Goal: Task Accomplishment & Management: Complete application form

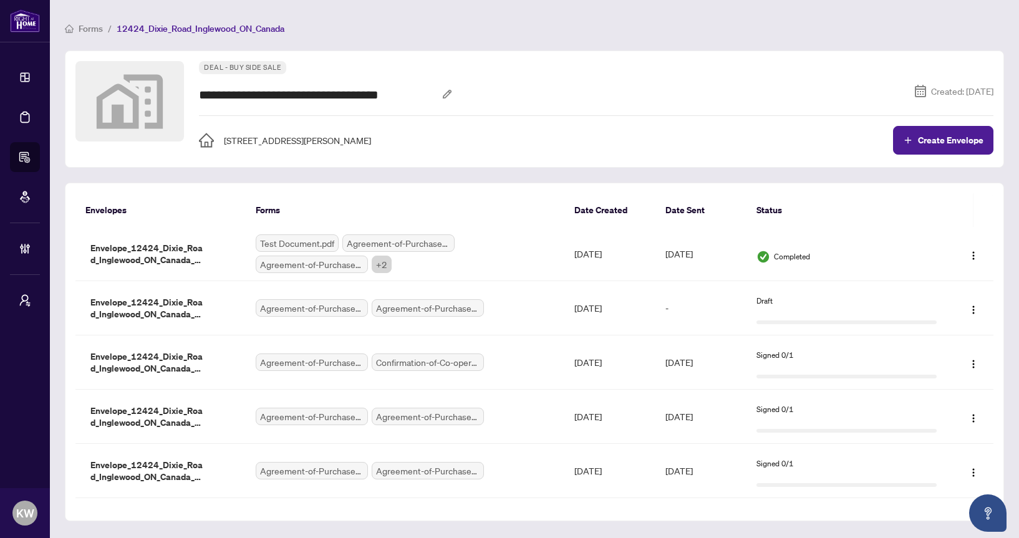
scroll to position [4, 0]
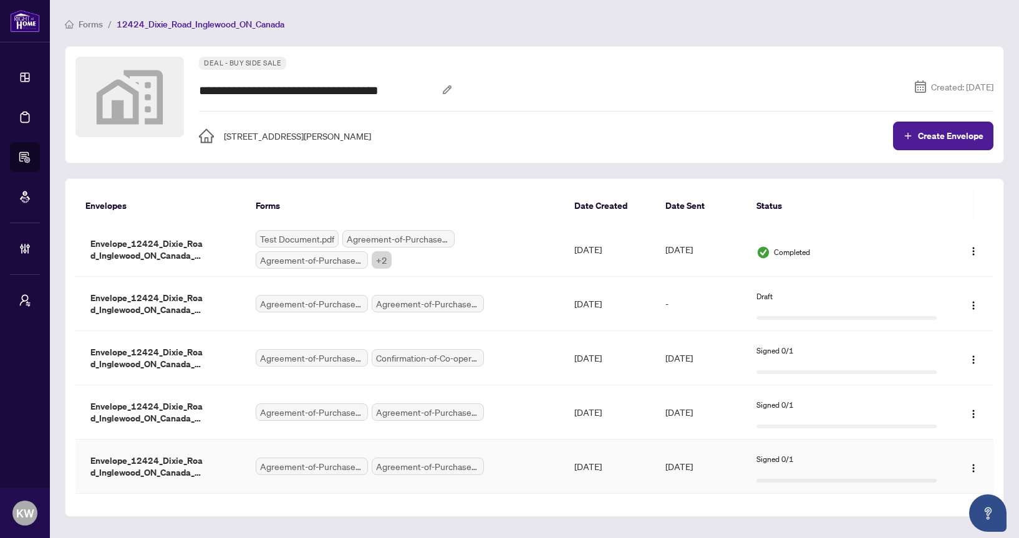
click at [679, 445] on td "Oct/07/2025" at bounding box center [700, 467] width 91 height 54
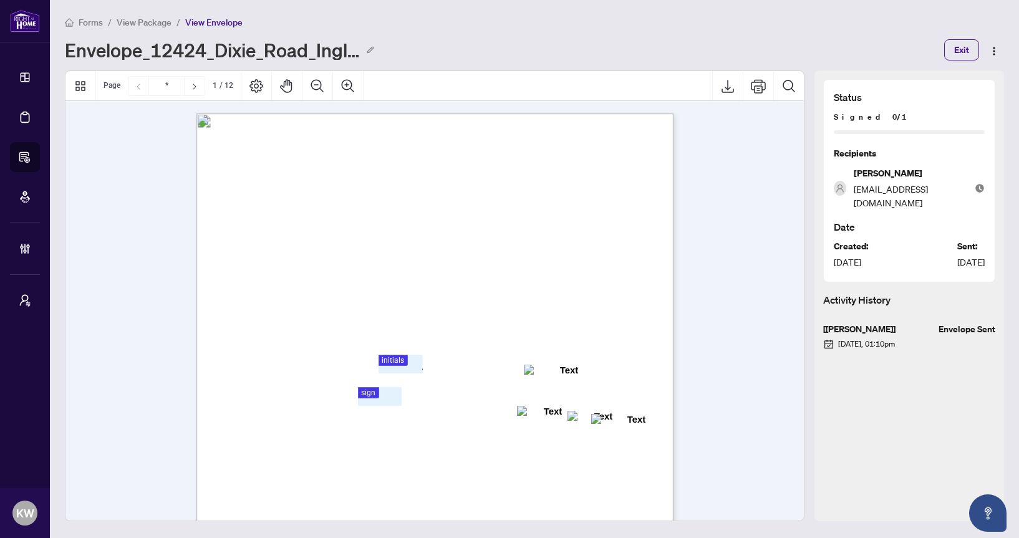
click at [128, 28] on li "View Package" at bounding box center [144, 22] width 55 height 14
click at [129, 22] on span "View Package" at bounding box center [144, 22] width 55 height 11
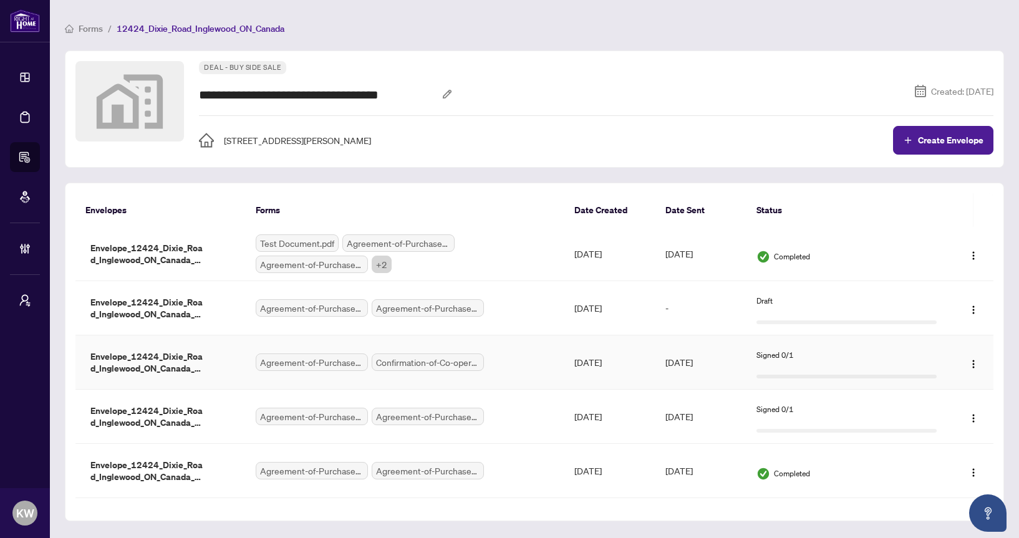
scroll to position [4, 0]
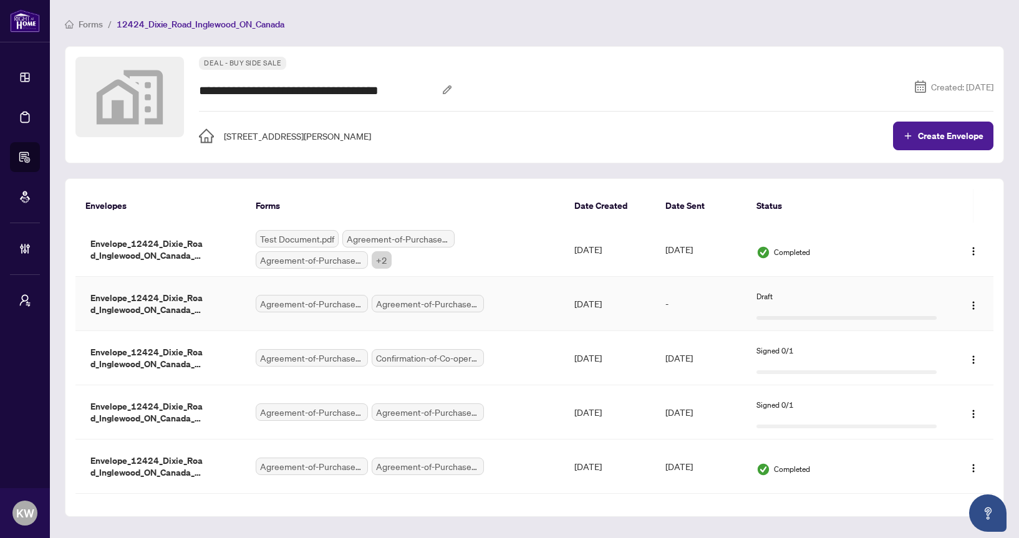
click at [731, 292] on td "-" at bounding box center [700, 304] width 91 height 54
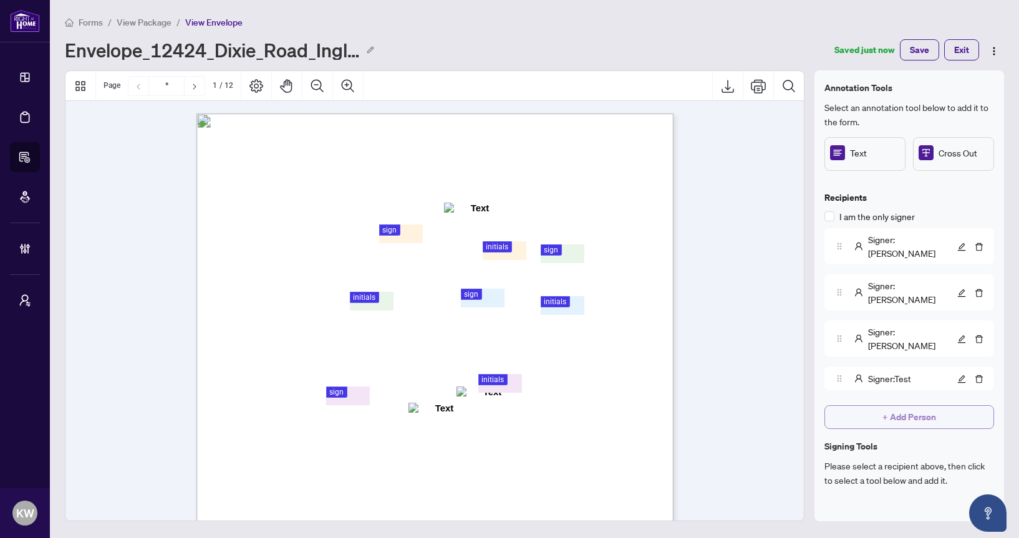
scroll to position [104, 0]
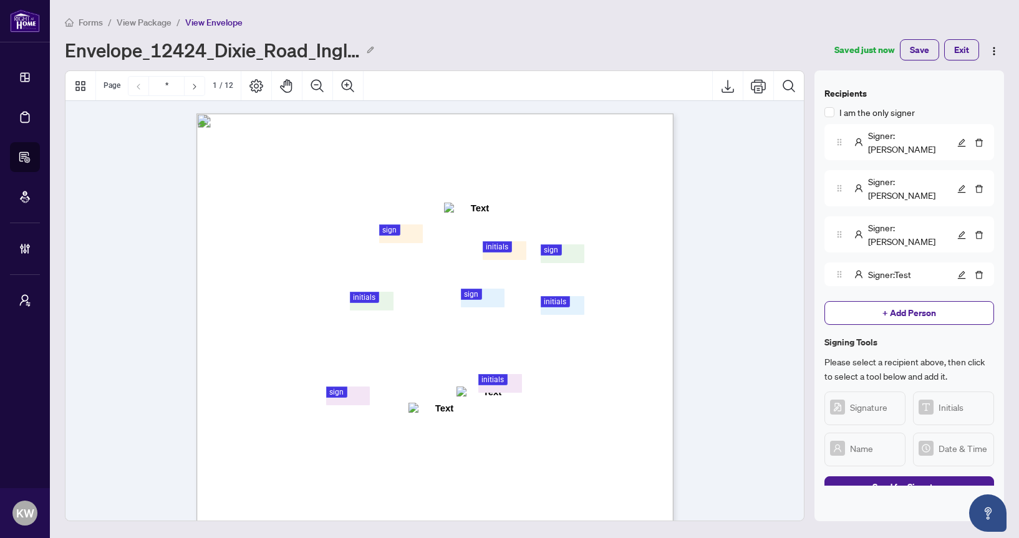
click at [168, 23] on span "View Package" at bounding box center [144, 22] width 55 height 11
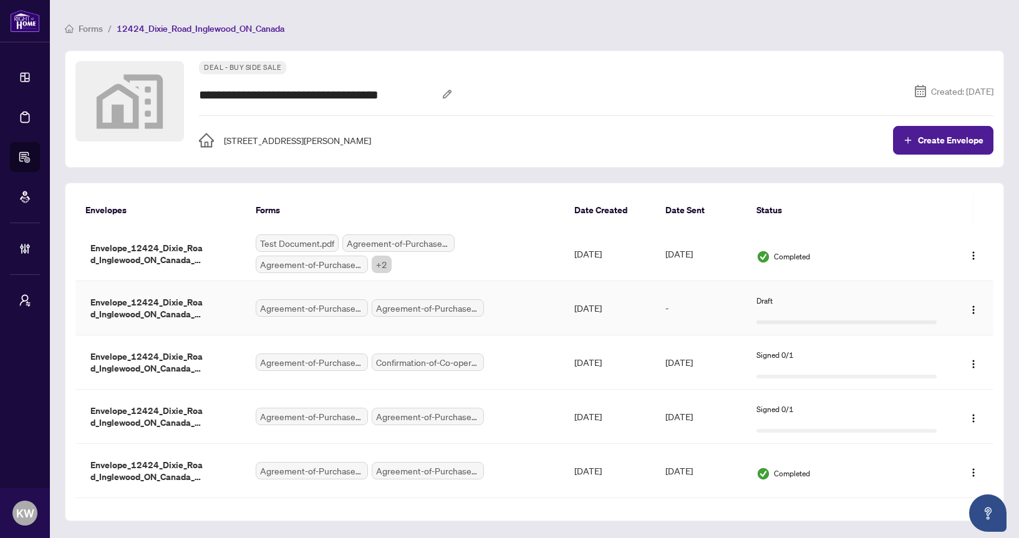
click at [576, 316] on td "[DATE]" at bounding box center [609, 308] width 91 height 54
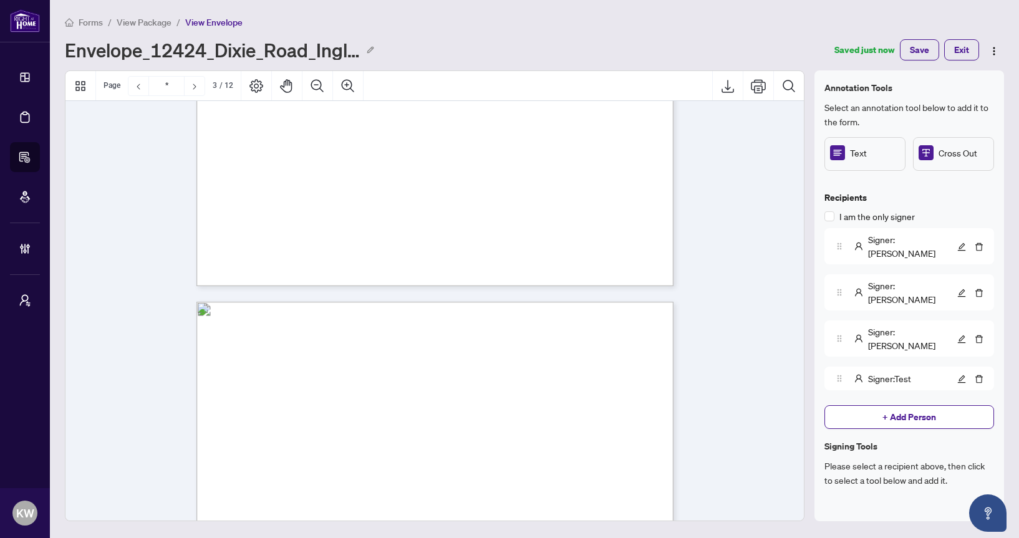
scroll to position [449, 0]
type input "*"
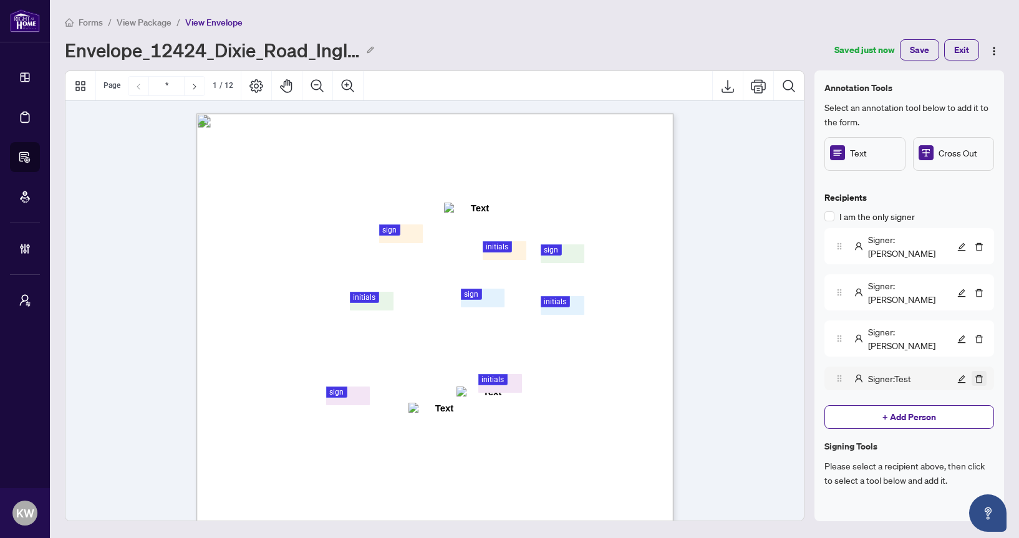
click at [980, 375] on icon "delete" at bounding box center [979, 379] width 9 height 9
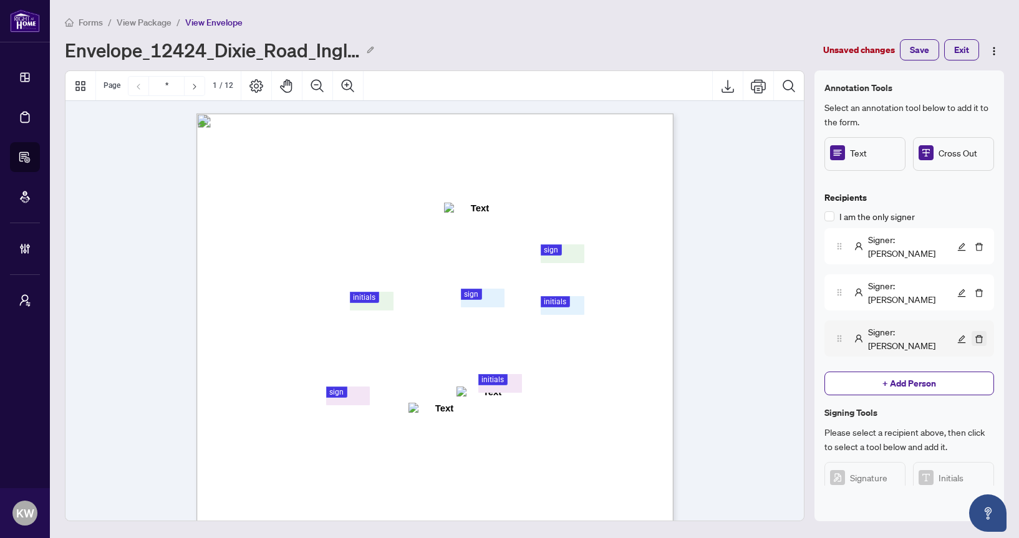
click at [979, 335] on icon "delete" at bounding box center [979, 339] width 9 height 9
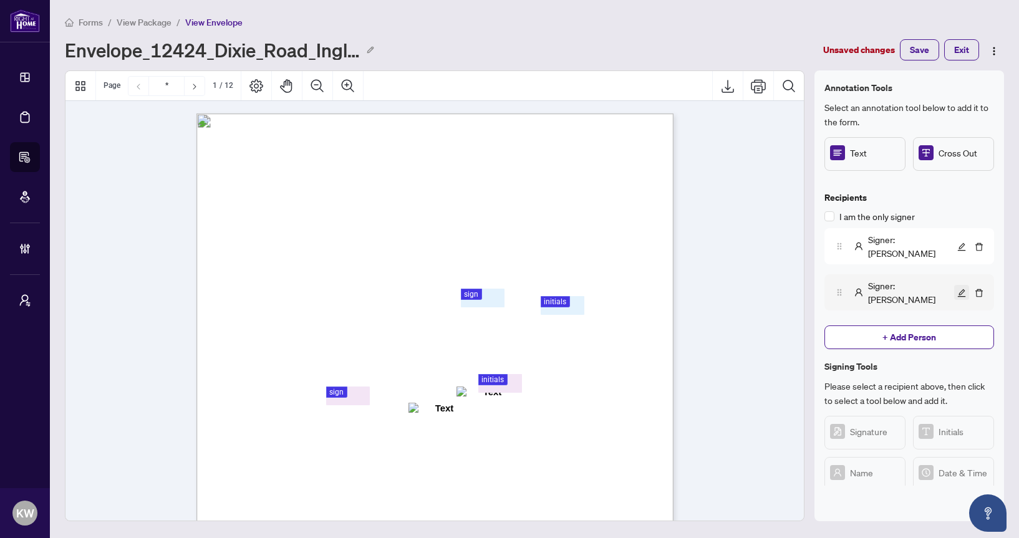
click at [962, 289] on icon "edit" at bounding box center [961, 293] width 9 height 9
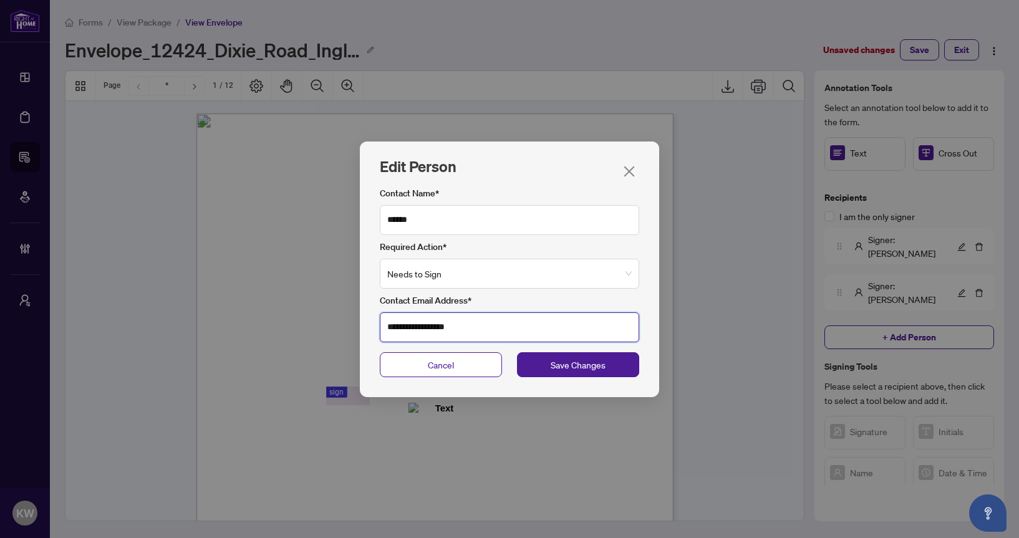
drag, startPoint x: 418, startPoint y: 326, endPoint x: 340, endPoint y: 325, distance: 78.0
click at [340, 325] on div "**********" at bounding box center [509, 269] width 1019 height 538
type input "**********"
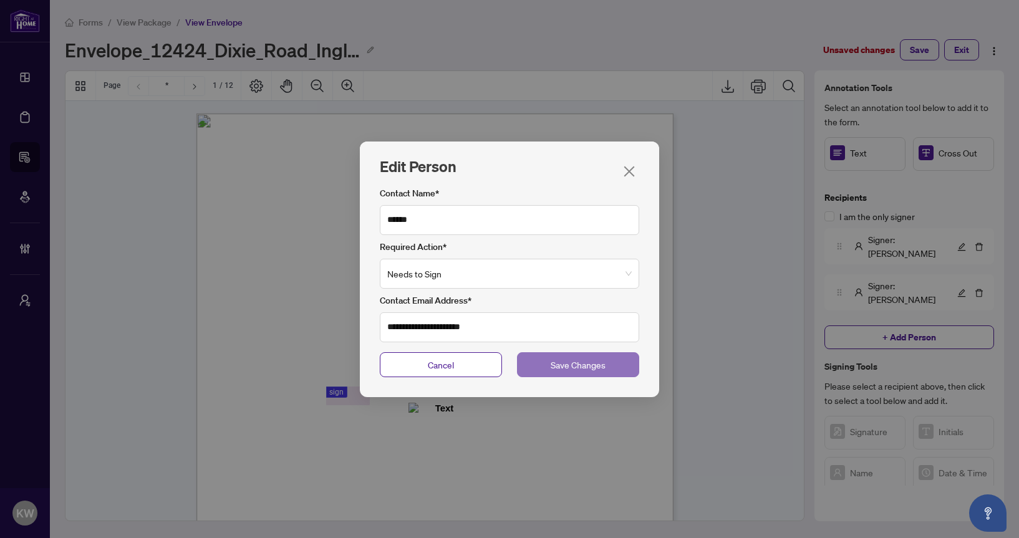
click at [599, 370] on span "Save Changes" at bounding box center [578, 365] width 55 height 14
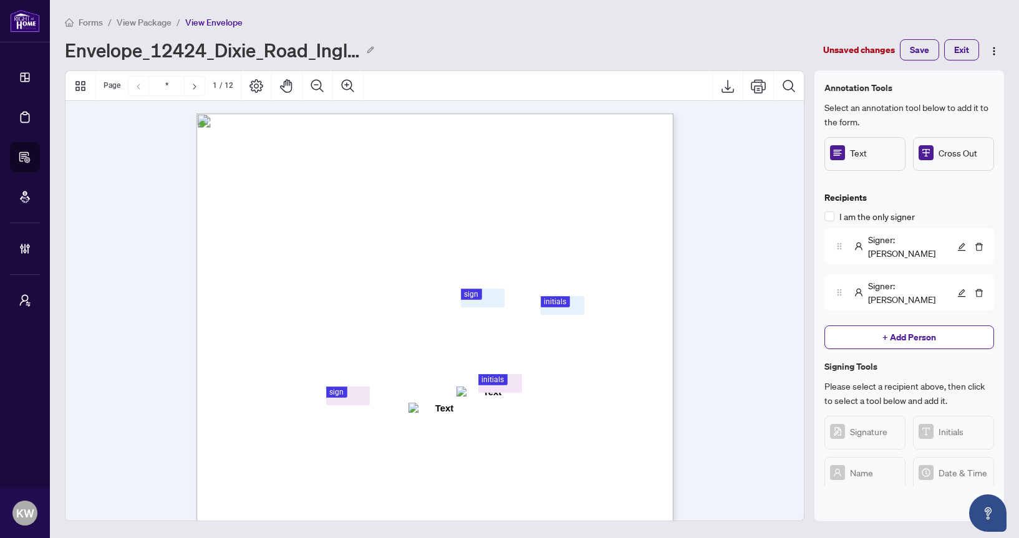
scroll to position [37, 0]
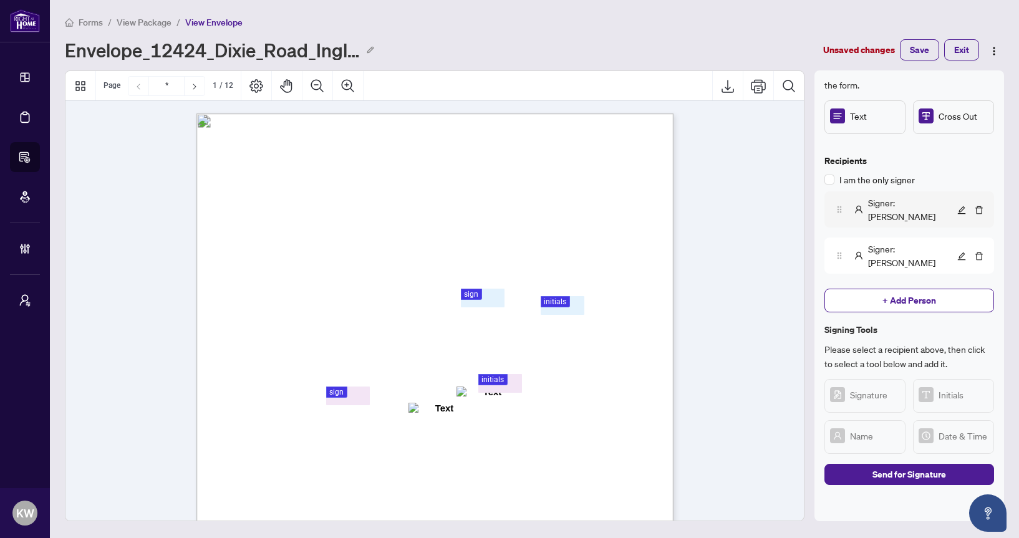
click at [883, 208] on span "Signer : Kellie" at bounding box center [911, 209] width 86 height 27
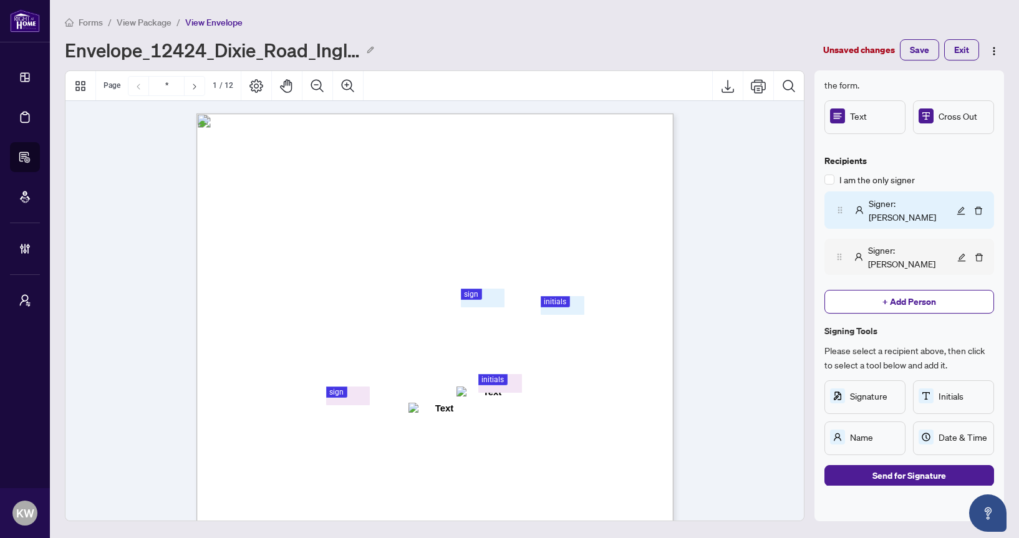
click at [891, 243] on span "Signer : Bonnie" at bounding box center [911, 256] width 86 height 27
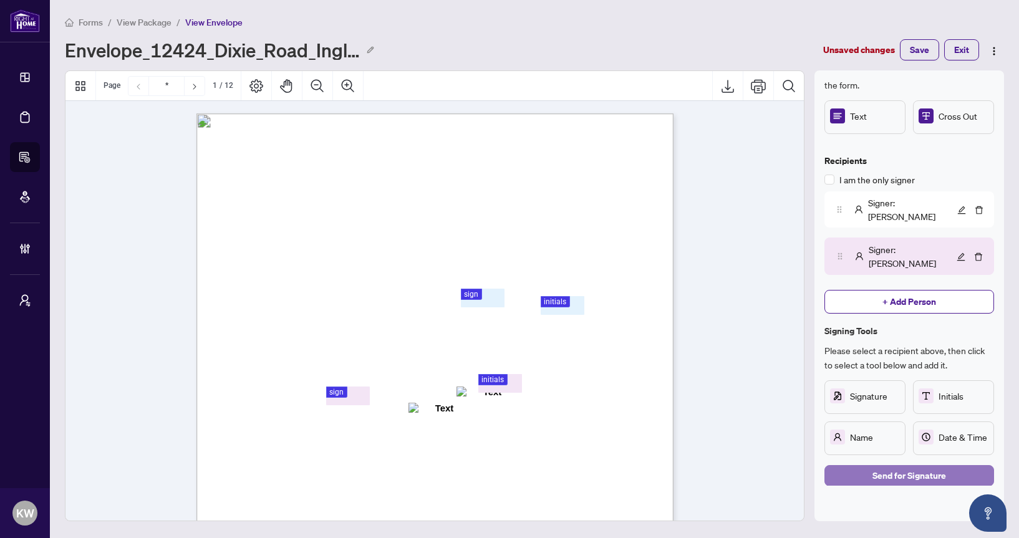
click at [881, 466] on span "Send for Signature" at bounding box center [909, 476] width 74 height 20
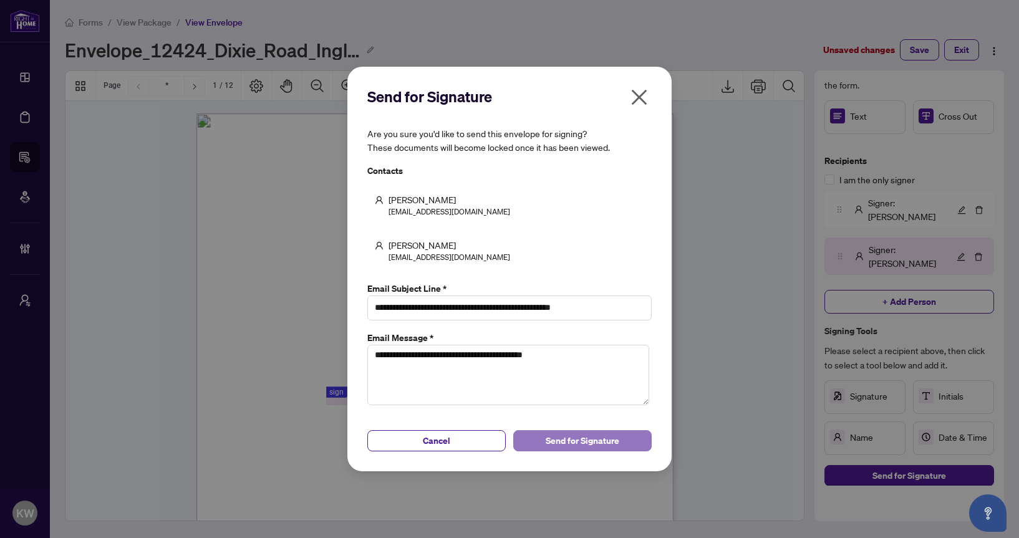
click at [572, 440] on span "Send for Signature" at bounding box center [583, 441] width 74 height 20
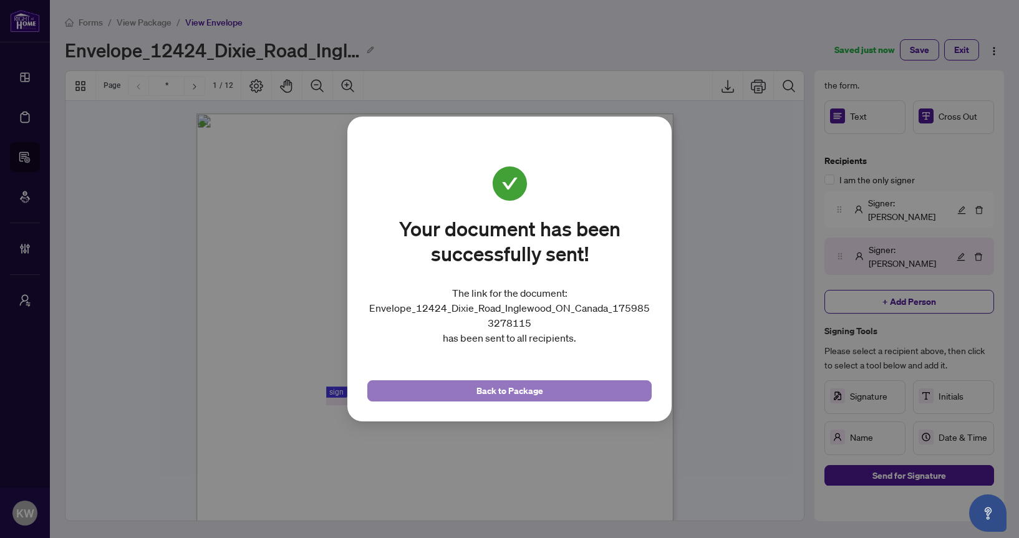
click at [455, 395] on button "Back to Package" at bounding box center [509, 390] width 284 height 21
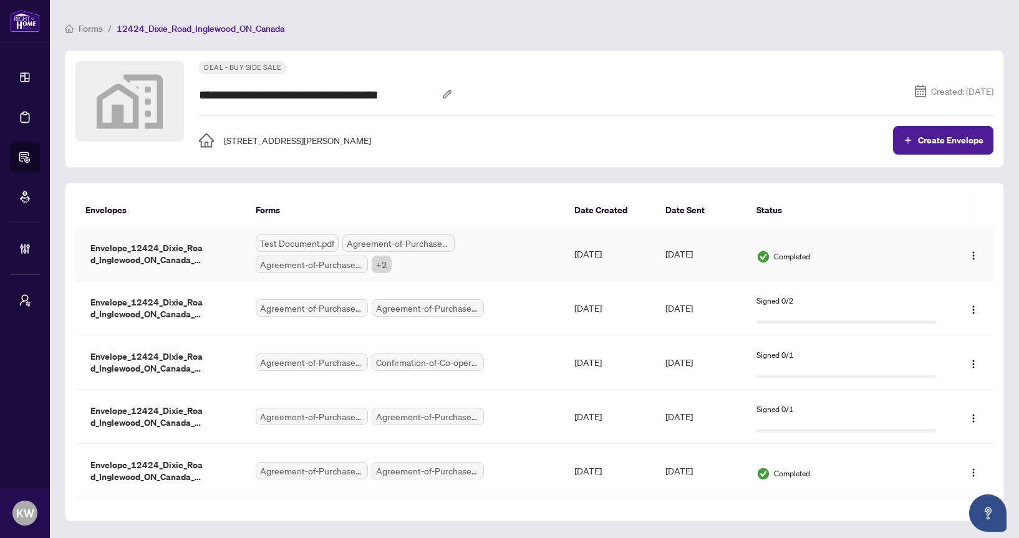
click at [382, 263] on span "+ 2" at bounding box center [382, 264] width 20 height 17
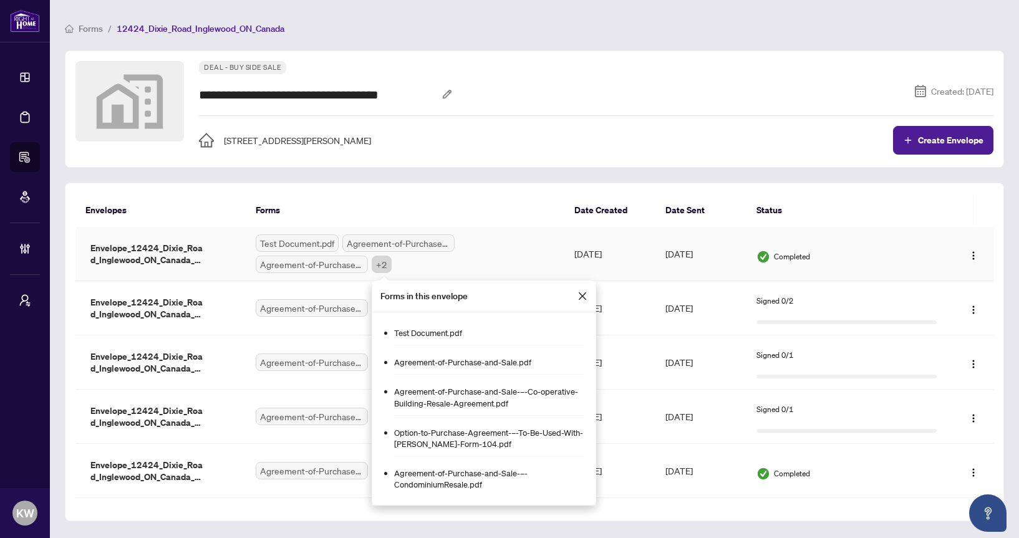
click at [582, 297] on icon "close" at bounding box center [582, 296] width 10 height 10
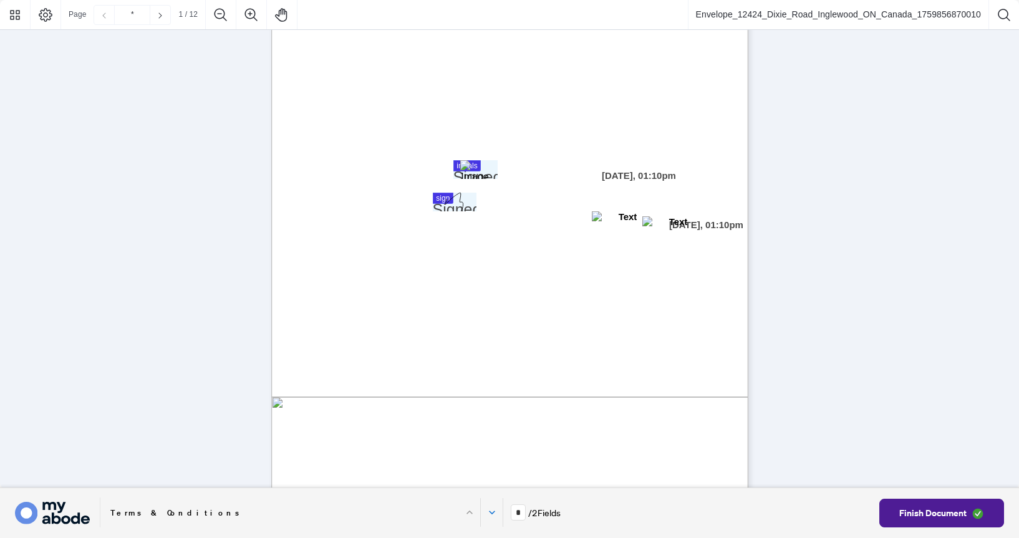
scroll to position [263, 0]
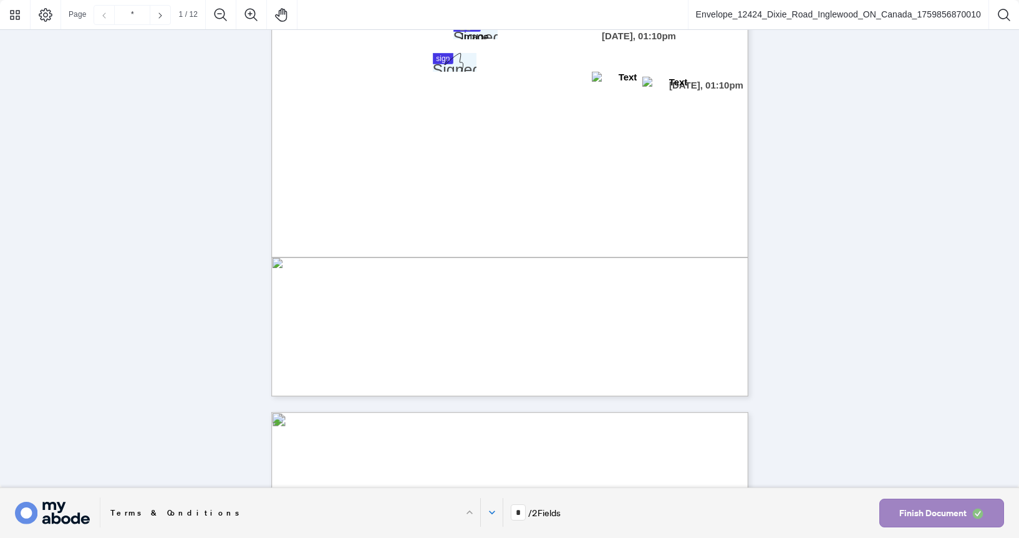
click at [925, 503] on span "Finish Document" at bounding box center [932, 513] width 67 height 20
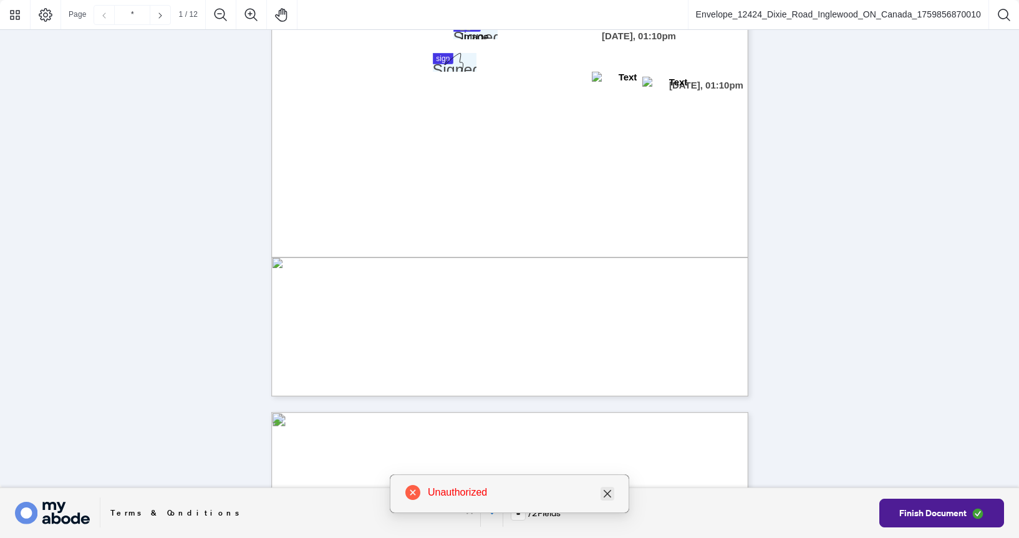
click at [613, 489] on link "Close" at bounding box center [608, 494] width 14 height 14
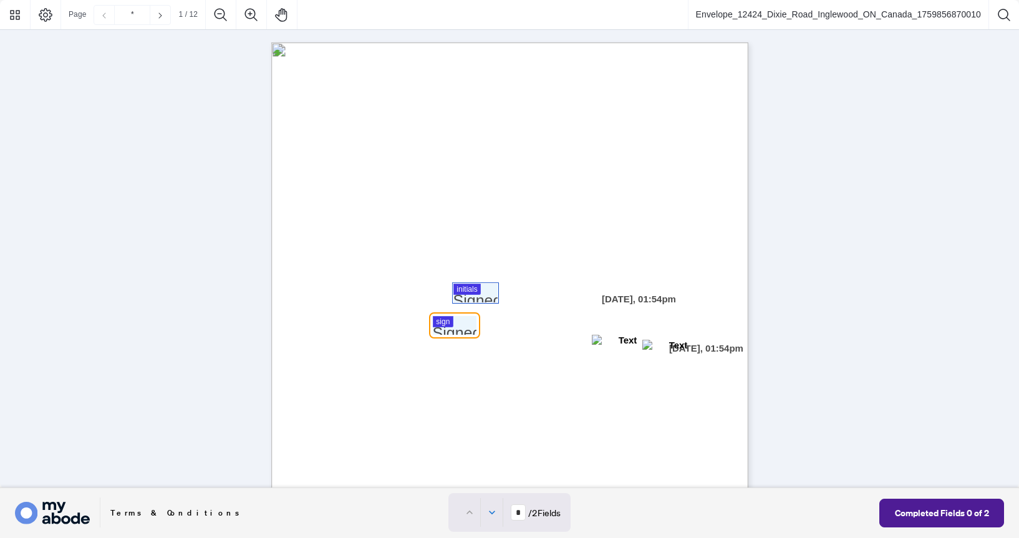
click at [488, 297] on div at bounding box center [509, 244] width 1019 height 488
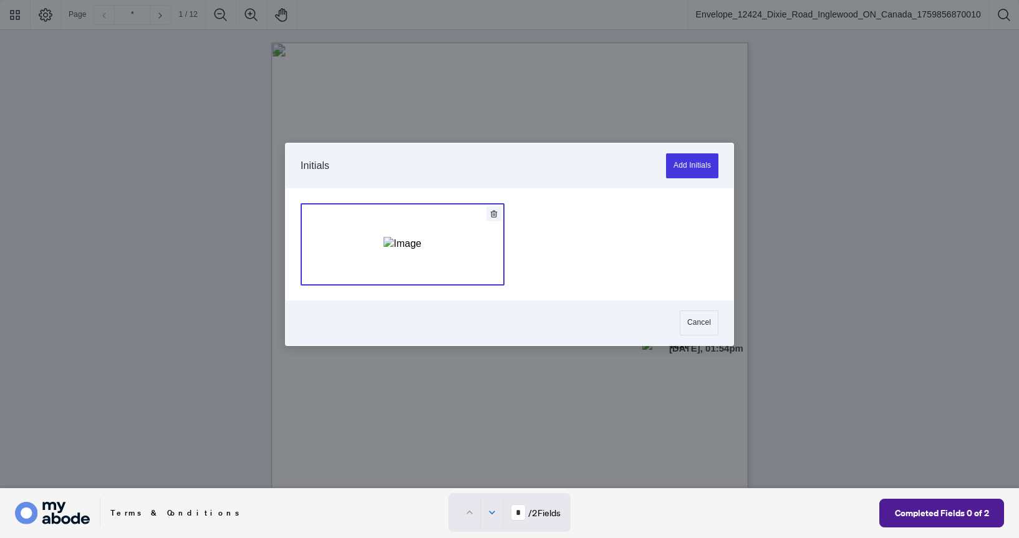
click at [421, 251] on img "Add Signature" at bounding box center [402, 244] width 37 height 14
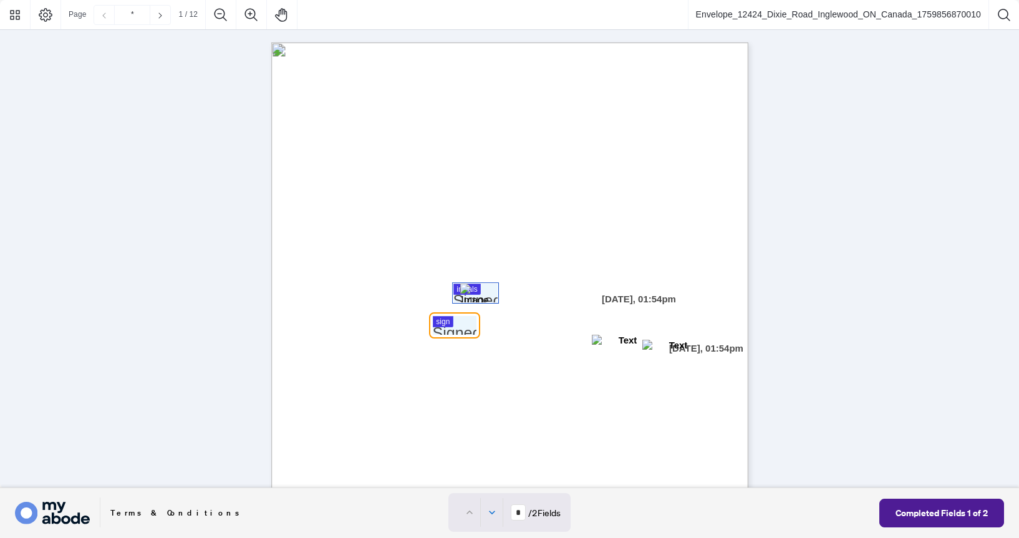
click at [359, 335] on span "PURCHASE PRICE:" at bounding box center [331, 335] width 56 height 7
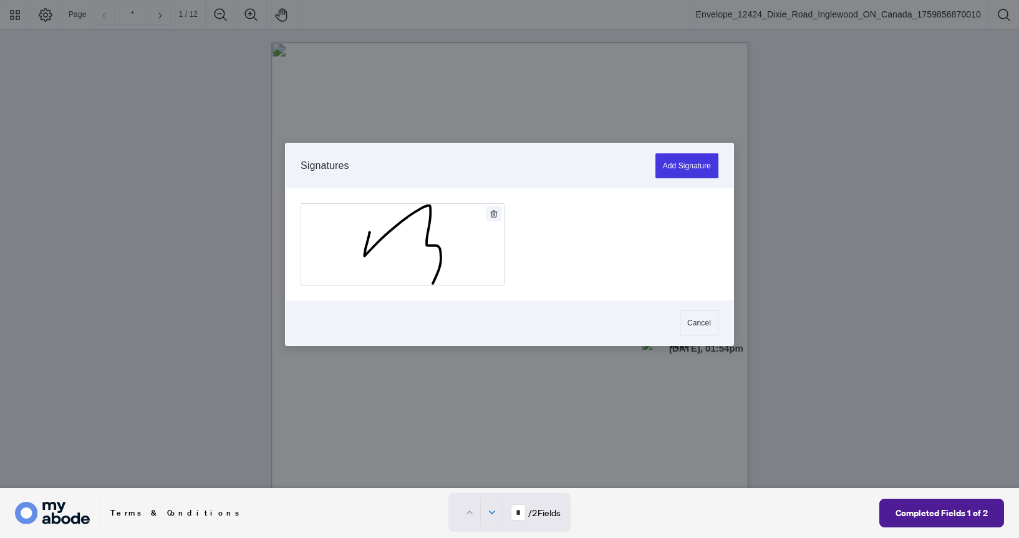
click at [443, 324] on div at bounding box center [509, 244] width 1019 height 488
click at [467, 260] on button "Add Signature" at bounding box center [402, 244] width 203 height 81
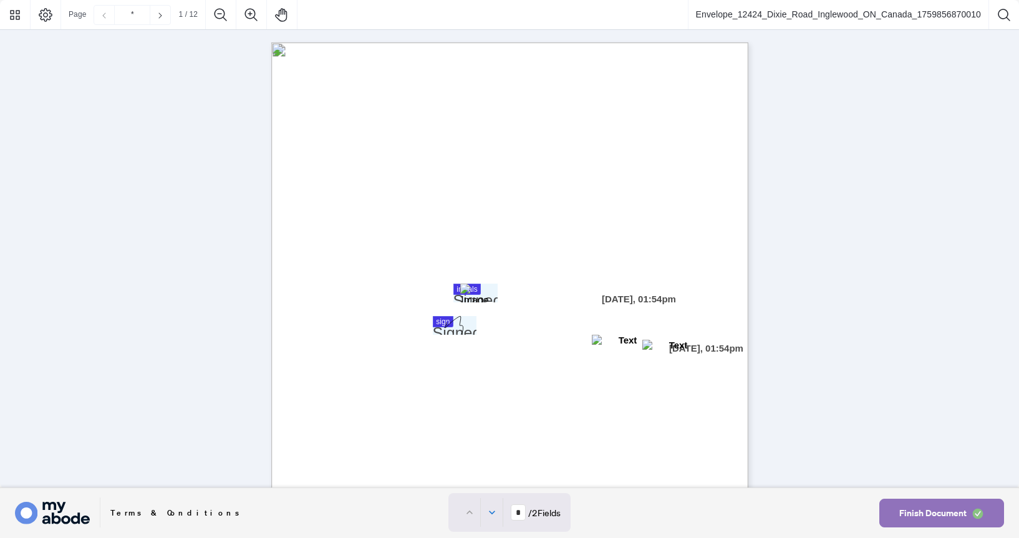
click at [895, 515] on button "Finish Document" at bounding box center [941, 513] width 125 height 29
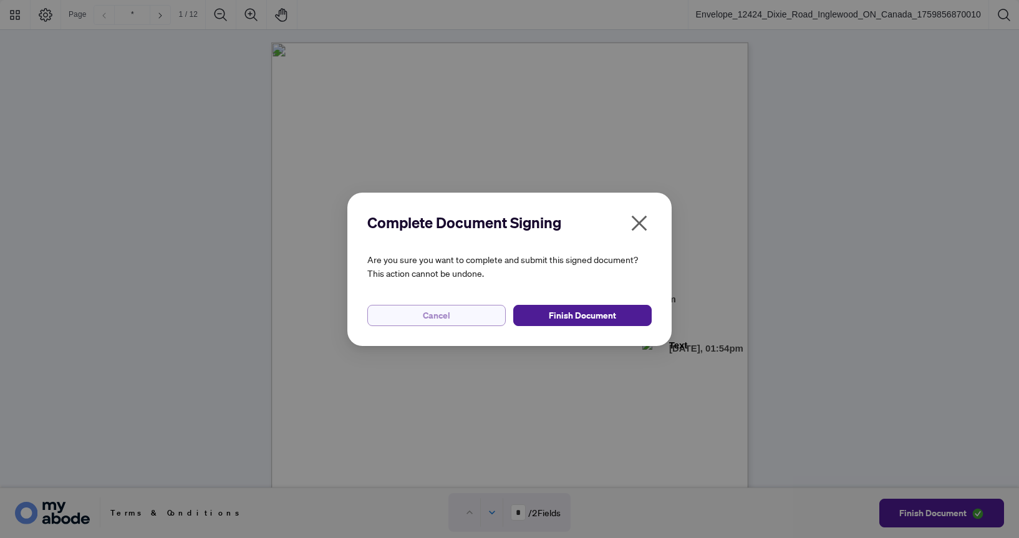
click at [481, 312] on button "Cancel" at bounding box center [436, 315] width 138 height 21
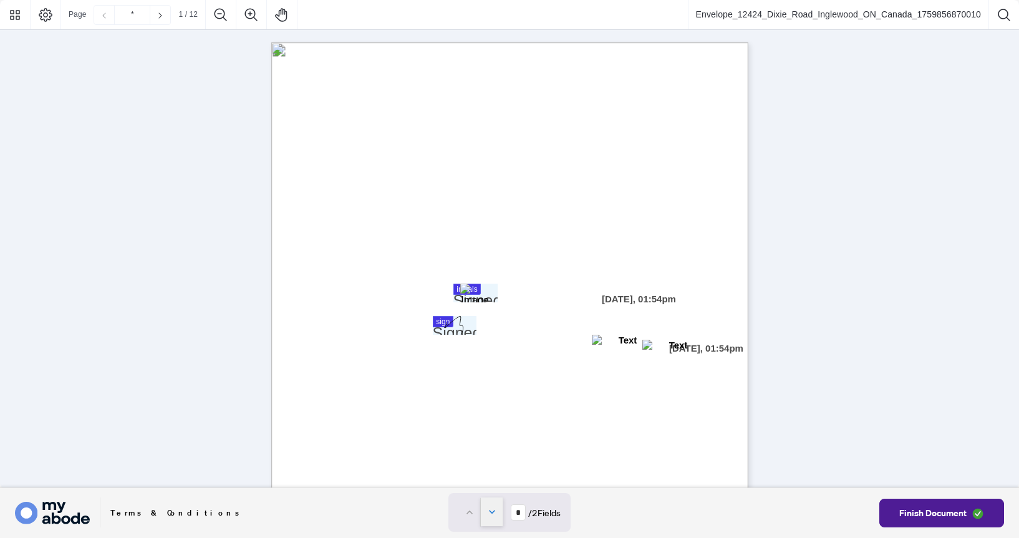
click at [489, 511] on icon "Next field" at bounding box center [492, 512] width 6 height 4
click at [459, 513] on button "Previous field" at bounding box center [469, 512] width 22 height 29
click at [486, 509] on icon "Next field" at bounding box center [492, 512] width 12 height 12
type input "*"
click at [924, 507] on span "Finish Document" at bounding box center [932, 513] width 67 height 20
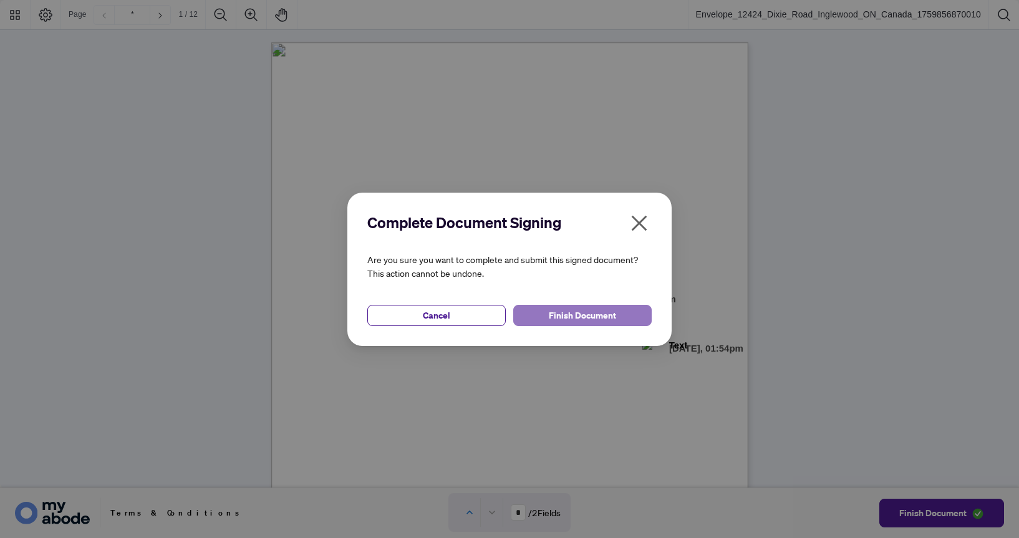
click at [600, 319] on span "Finish Document" at bounding box center [582, 316] width 67 height 20
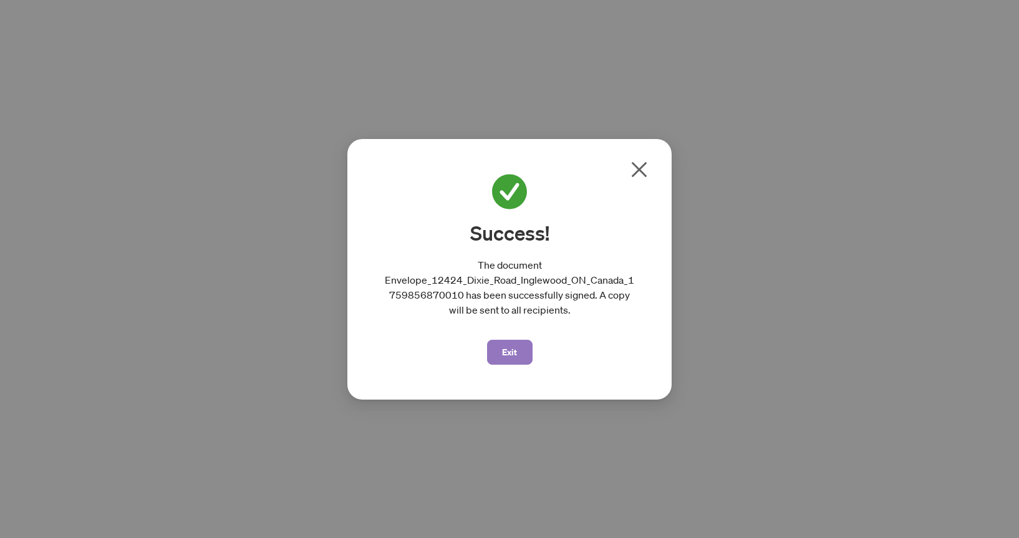
click at [513, 344] on span "Exit" at bounding box center [509, 352] width 15 height 20
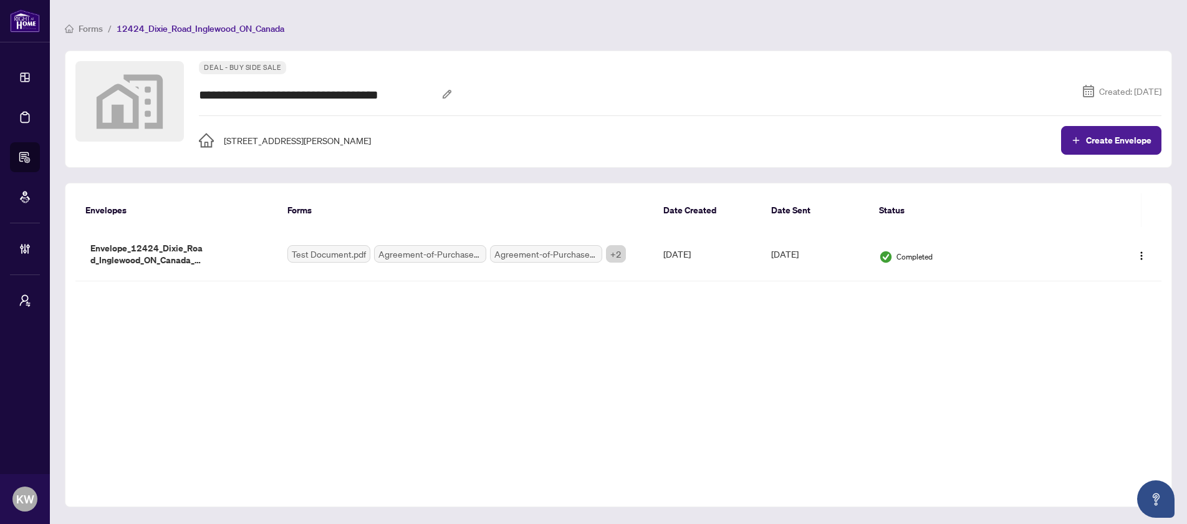
click at [627, 211] on th "Forms" at bounding box center [465, 210] width 377 height 34
click at [87, 27] on span "Forms" at bounding box center [91, 28] width 24 height 11
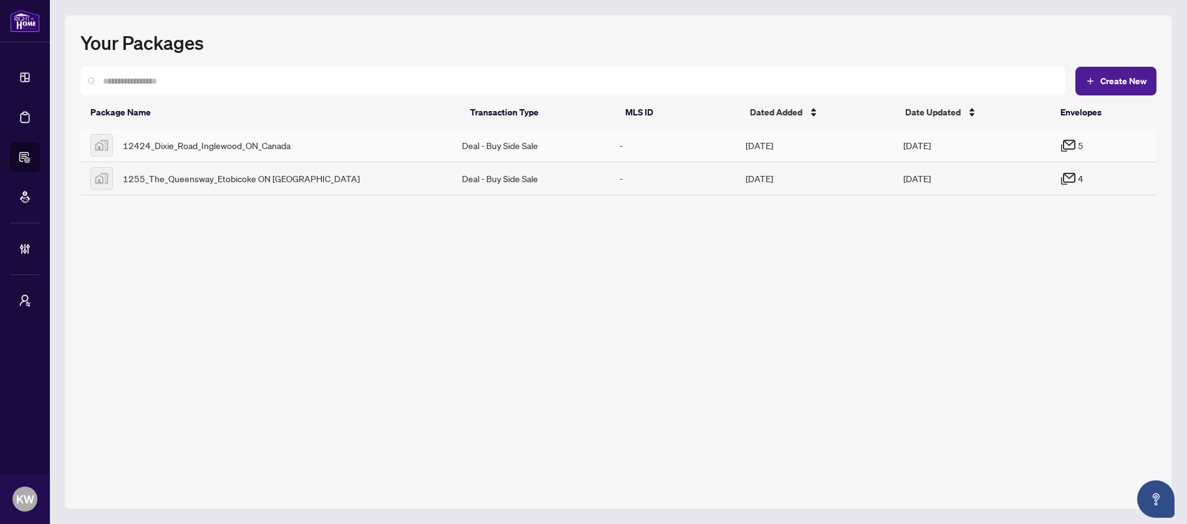
click at [284, 152] on div "12424_Dixie_Road_Inglewood_ON_Canada" at bounding box center [266, 145] width 352 height 22
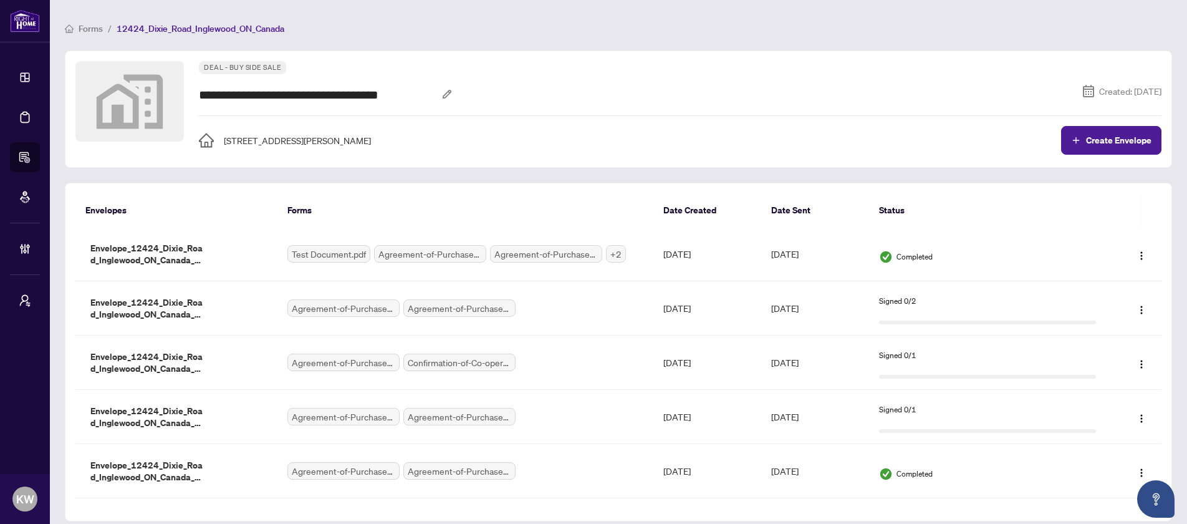
click at [82, 30] on span "Forms" at bounding box center [91, 28] width 24 height 11
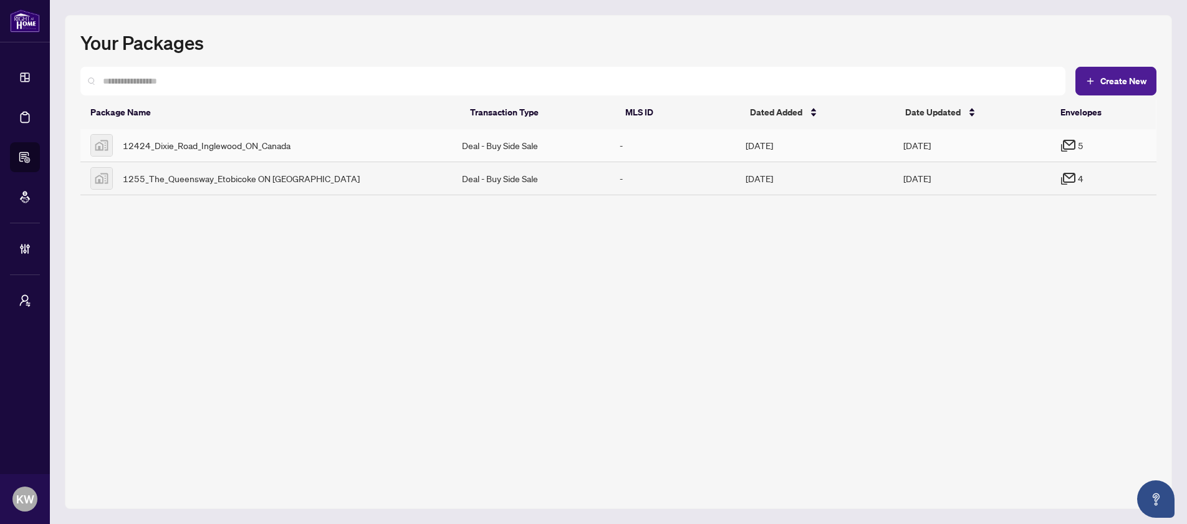
click at [1026, 142] on td "[DATE]" at bounding box center [973, 145] width 158 height 33
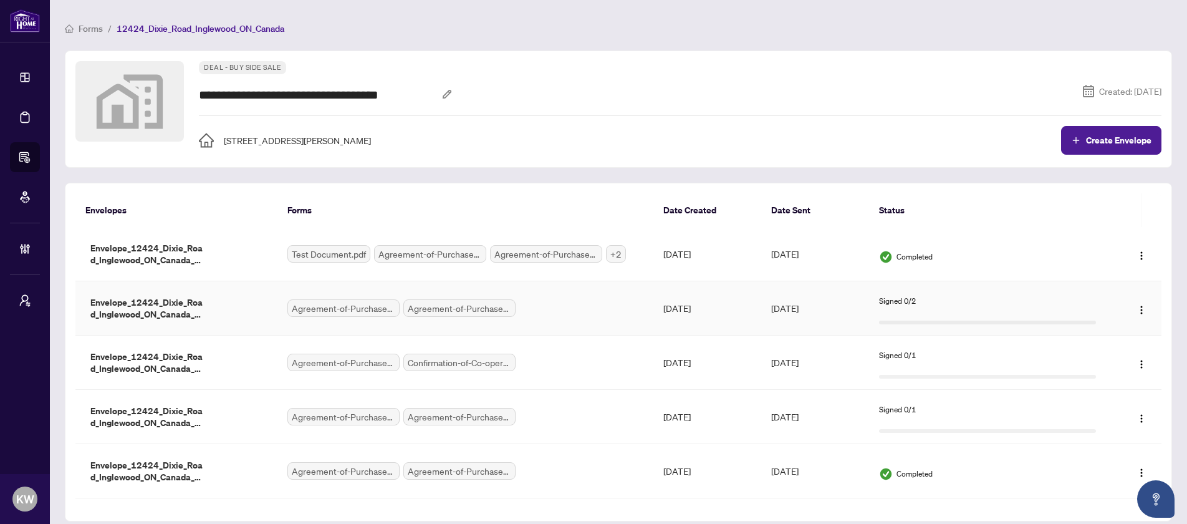
scroll to position [19, 0]
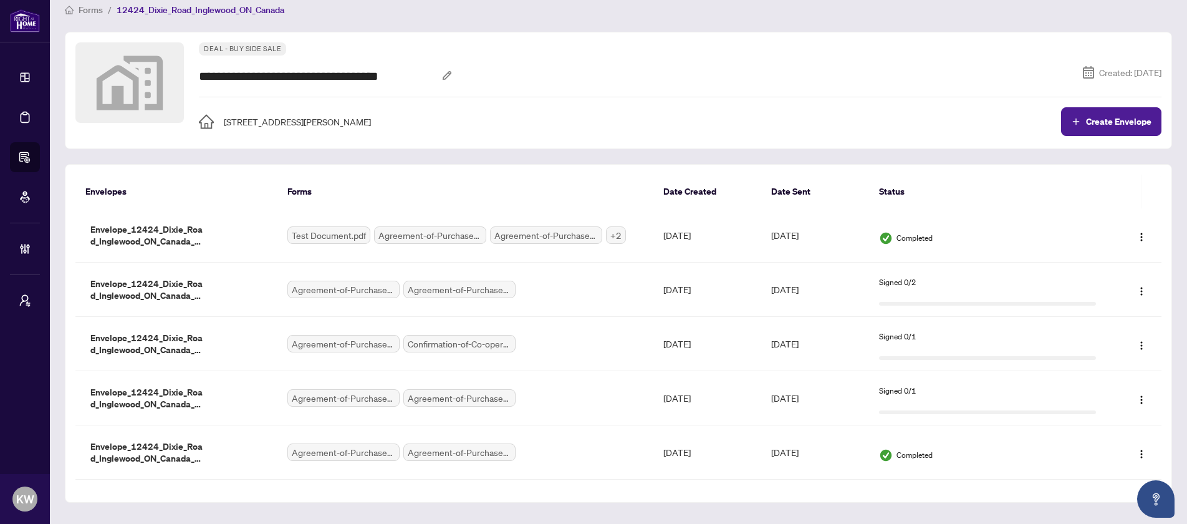
click at [85, 12] on span "Forms" at bounding box center [91, 9] width 24 height 11
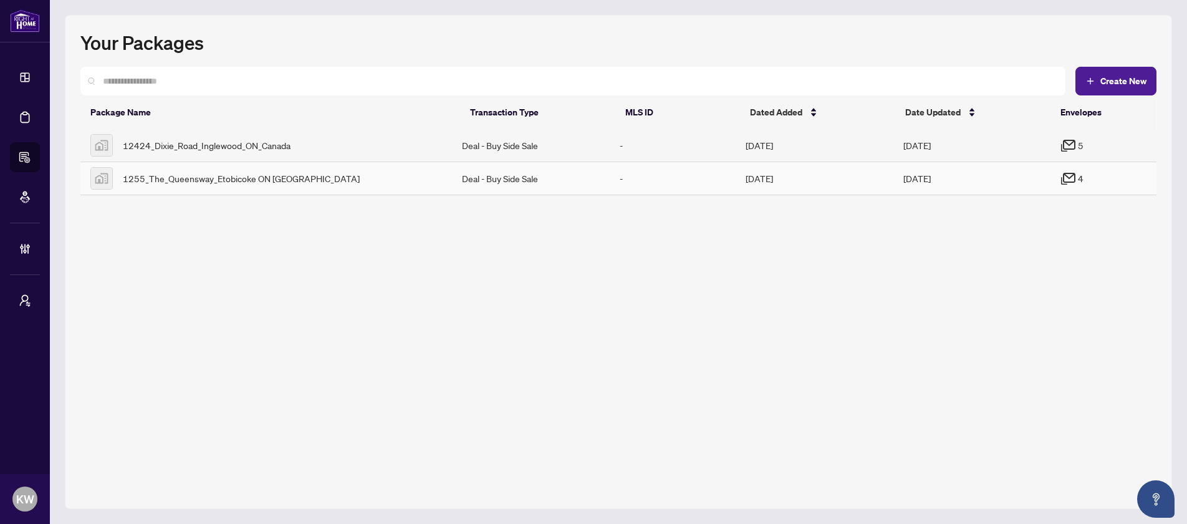
click at [794, 173] on td "[DATE]" at bounding box center [815, 178] width 158 height 33
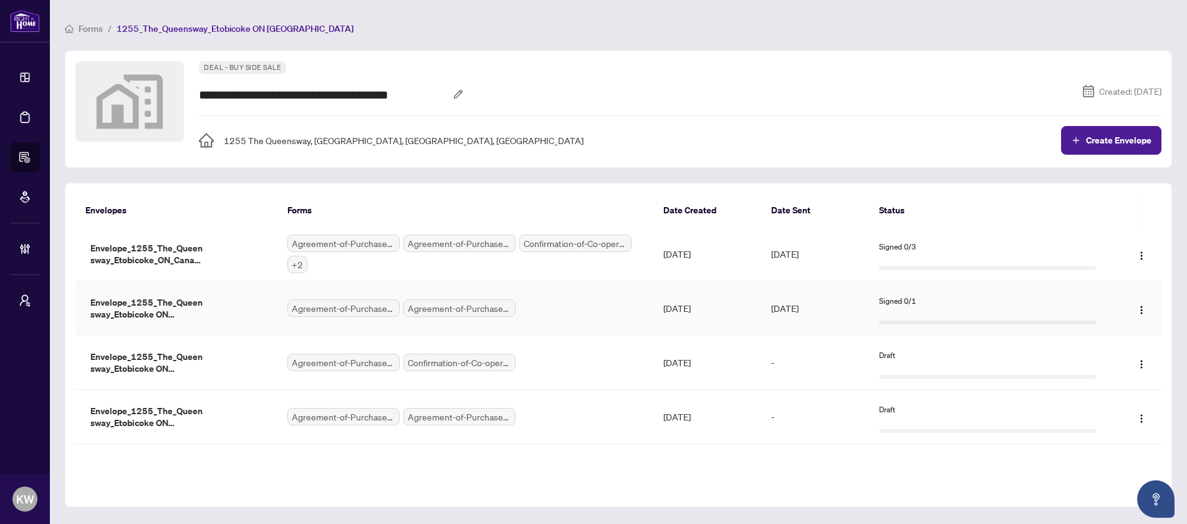
scroll to position [4, 0]
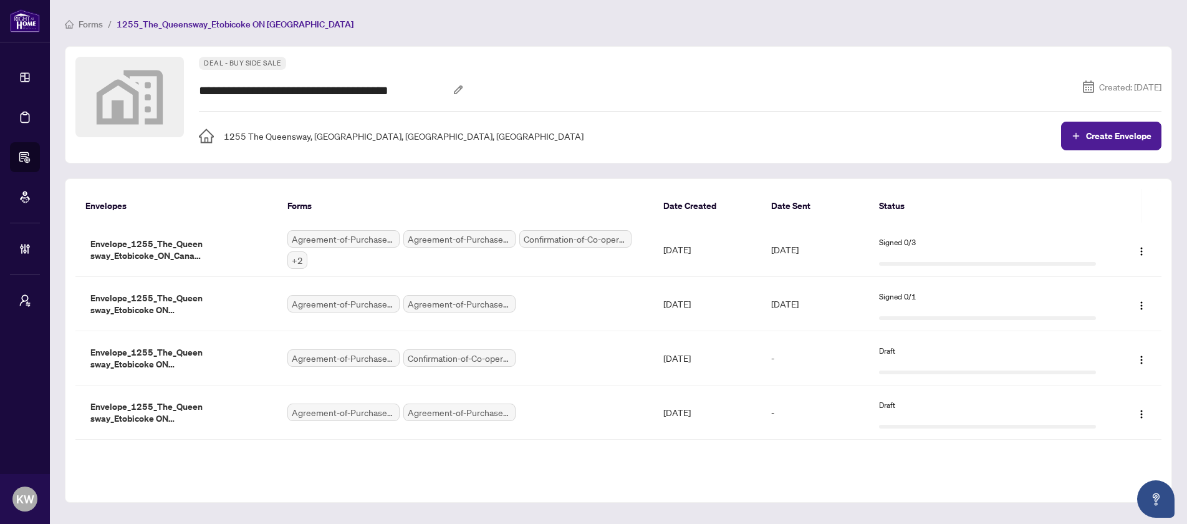
click at [93, 22] on span "Forms" at bounding box center [91, 24] width 24 height 11
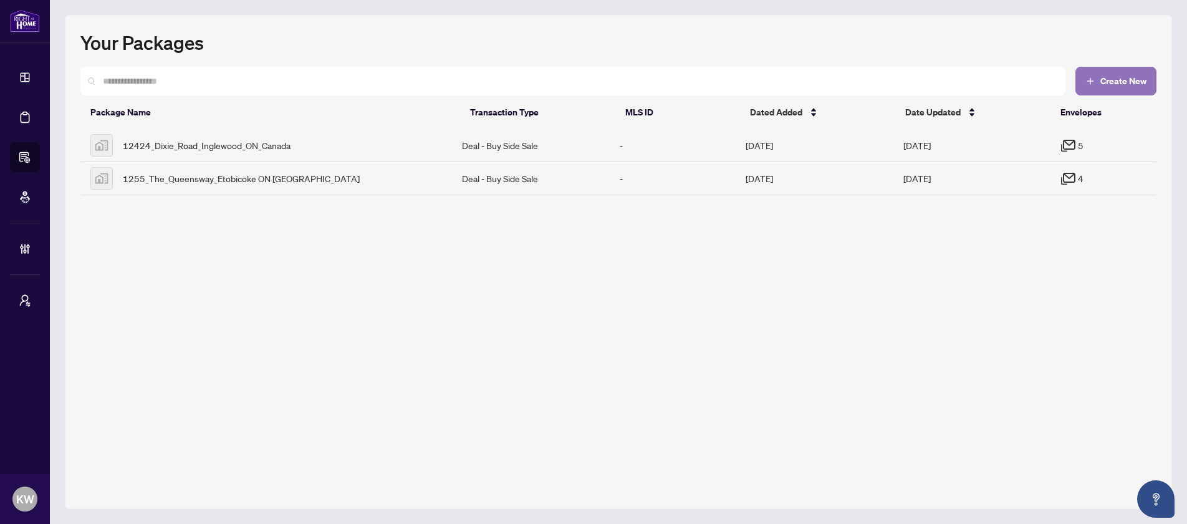
click at [1100, 86] on button "Create New" at bounding box center [1116, 81] width 81 height 29
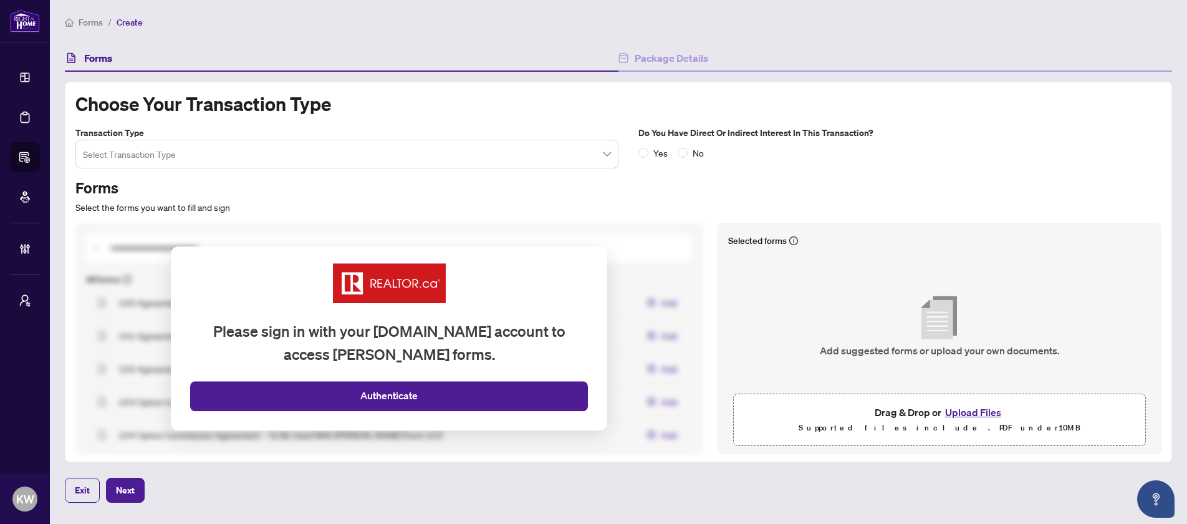
click at [474, 146] on input "search" at bounding box center [341, 155] width 517 height 27
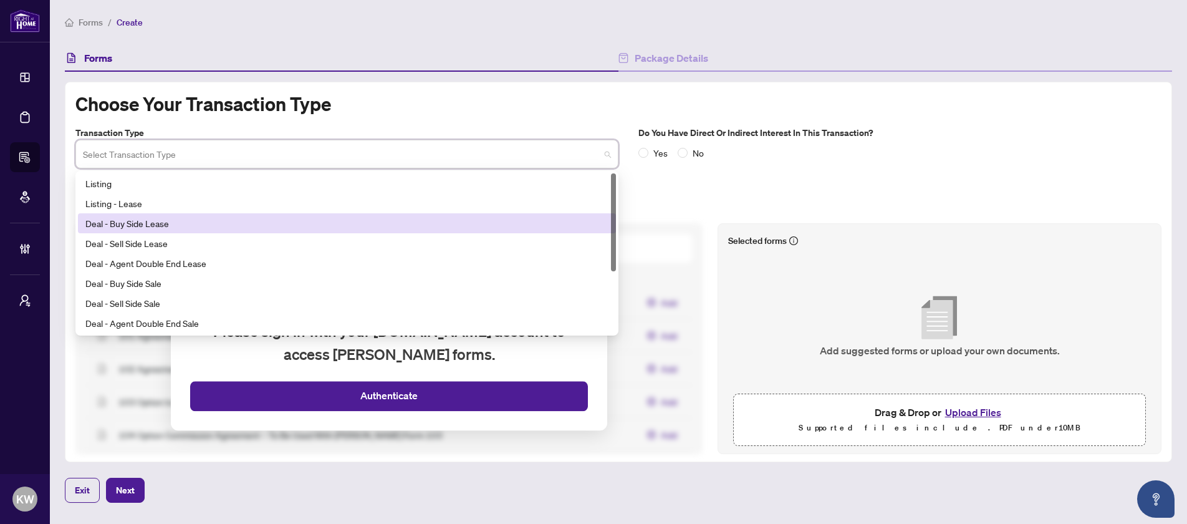
click at [433, 226] on div "Deal - Buy Side Lease" at bounding box center [346, 223] width 523 height 14
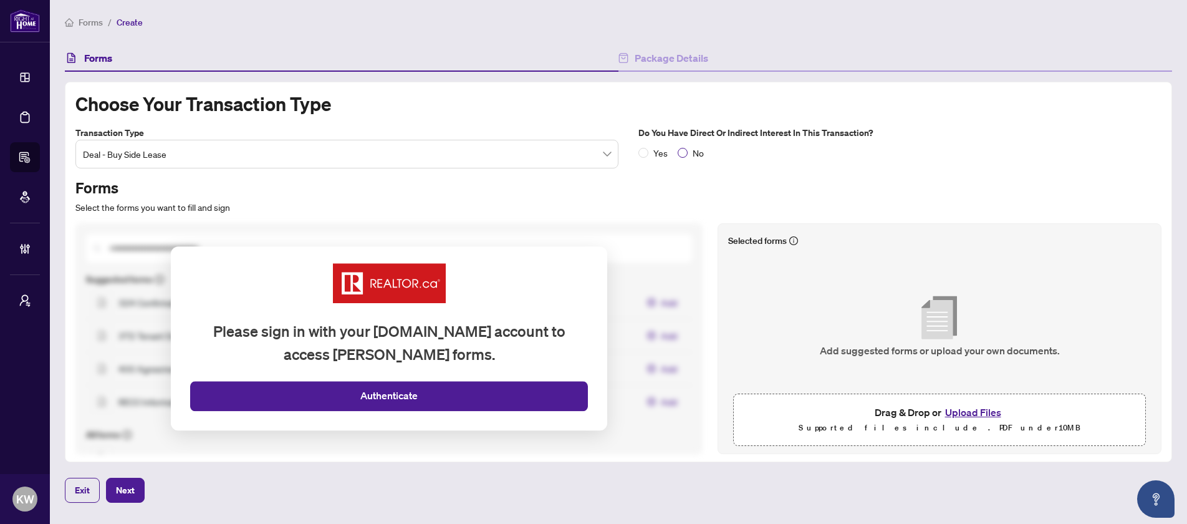
click at [691, 155] on span "No" at bounding box center [698, 153] width 21 height 14
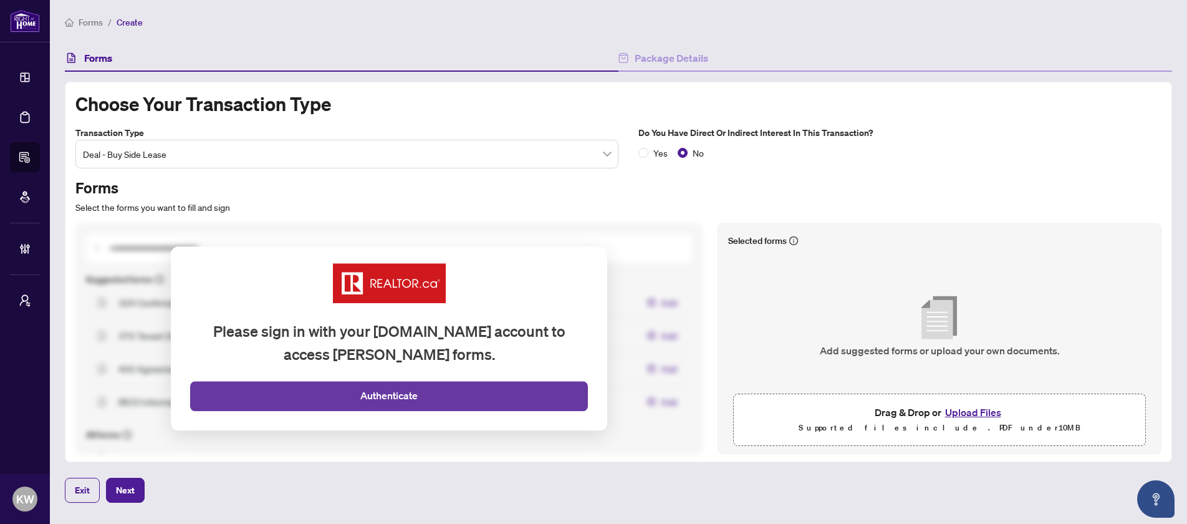
click at [393, 401] on span "Authenticate" at bounding box center [388, 396] width 57 height 16
